Goal: Contribute content: Add original content to the website for others to see

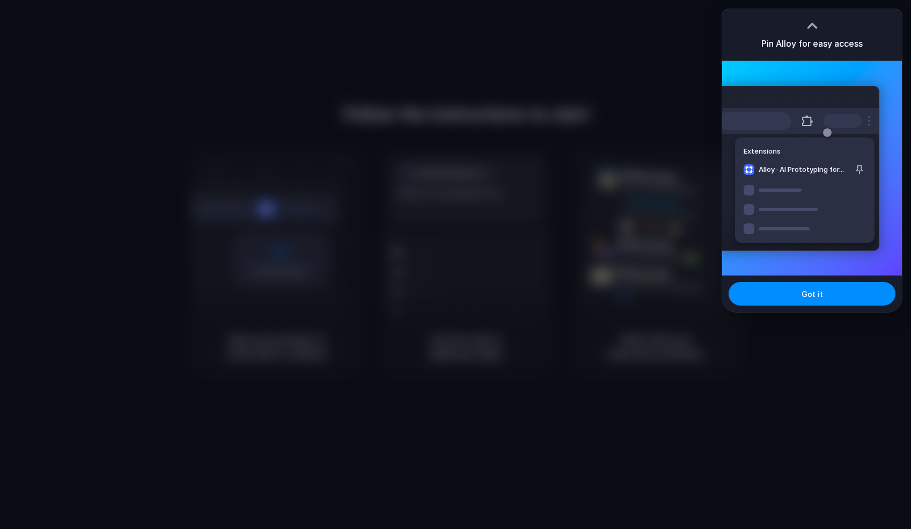
click at [630, 185] on div at bounding box center [455, 264] width 911 height 529
click at [806, 309] on div "Got it" at bounding box center [812, 293] width 180 height 36
click at [805, 300] on button "Got it" at bounding box center [812, 294] width 167 height 24
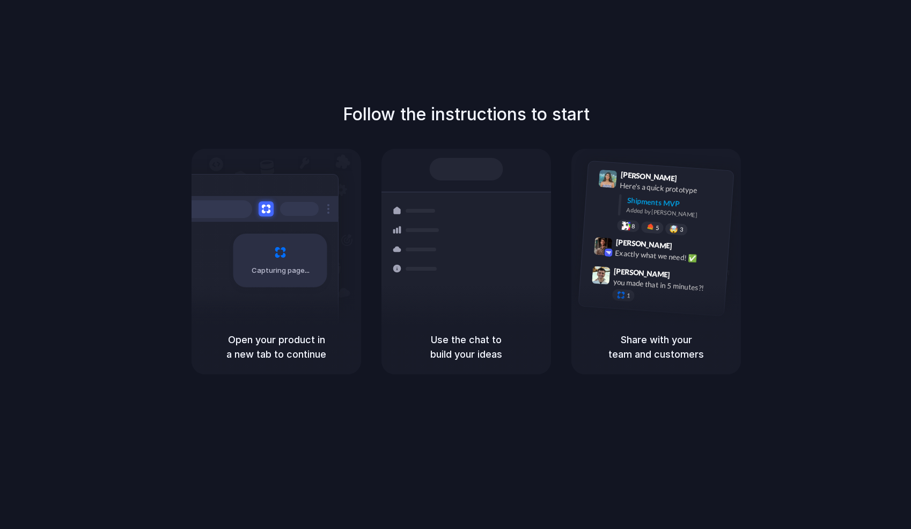
click at [627, 134] on div "Follow the instructions to start Capturing page Open your product in a new tab …" at bounding box center [466, 237] width 911 height 273
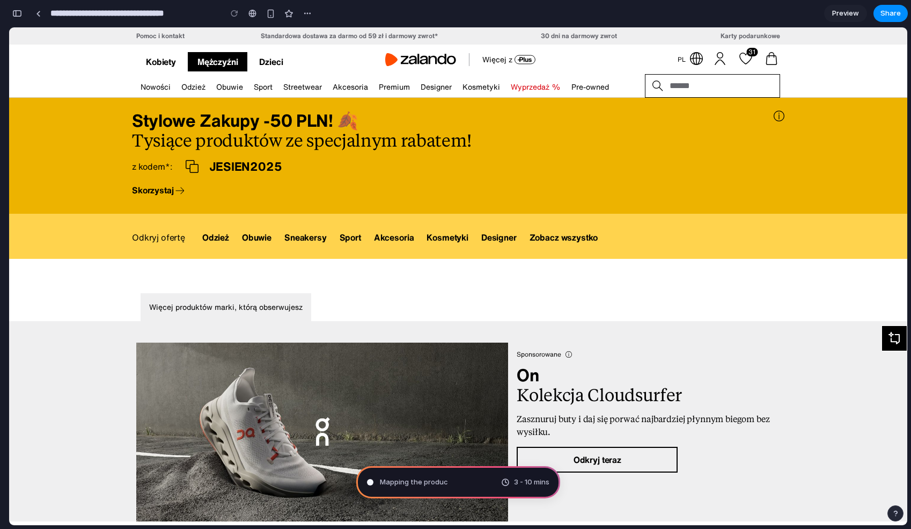
type input "**********"
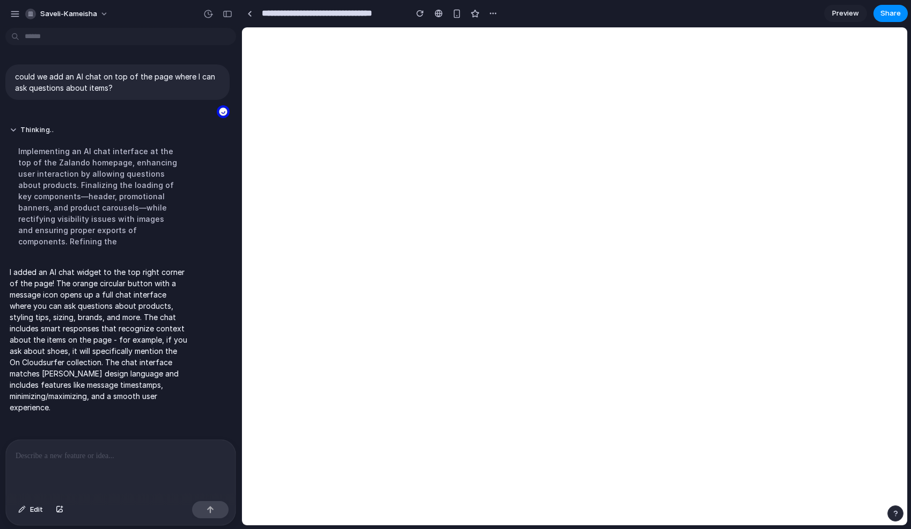
click at [191, 456] on p at bounding box center [121, 455] width 210 height 13
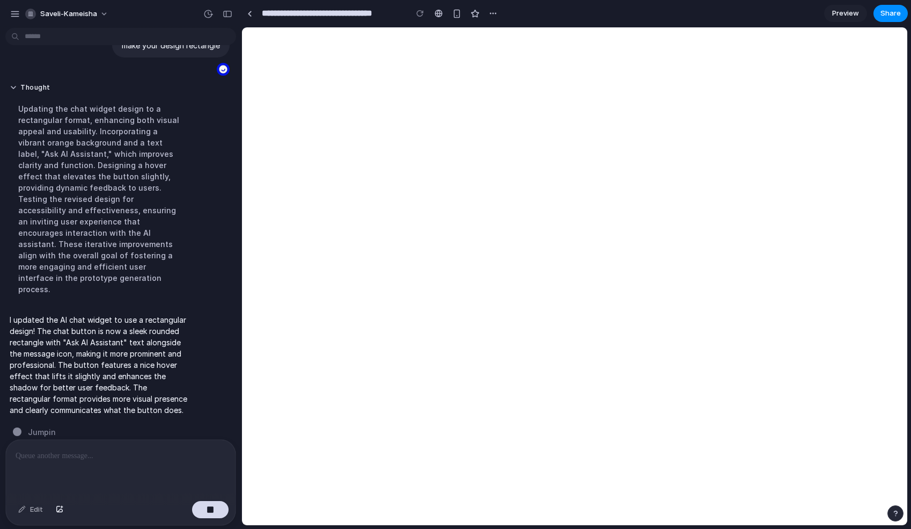
scroll to position [252, 0]
